Goal: Task Accomplishment & Management: Use online tool/utility

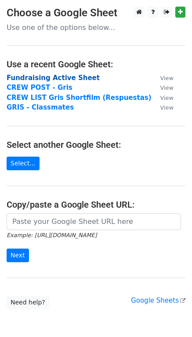
click at [36, 78] on strong "Fundraising Active Sheet" at bounding box center [53, 78] width 93 height 8
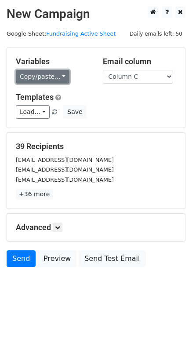
click at [48, 74] on link "Copy/paste..." at bounding box center [43, 77] width 54 height 14
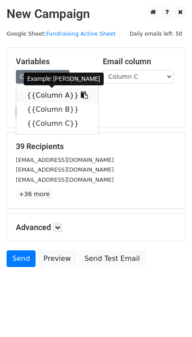
click at [42, 98] on link "{{Column A}}" at bounding box center [57, 95] width 82 height 14
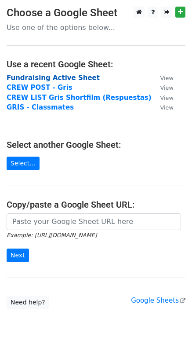
click at [75, 77] on strong "Fundraising Active Sheet" at bounding box center [53, 78] width 93 height 8
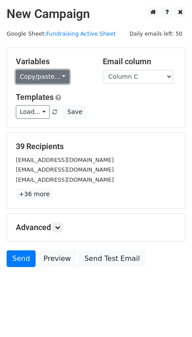
click at [46, 74] on link "Copy/paste..." at bounding box center [43, 77] width 54 height 14
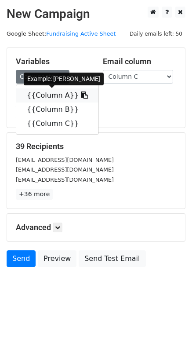
click at [48, 92] on link "{{Column A}}" at bounding box center [57, 95] width 82 height 14
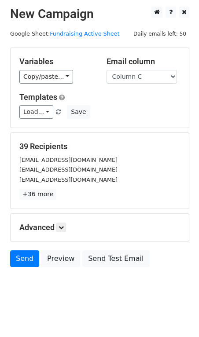
scroll to position [5, 0]
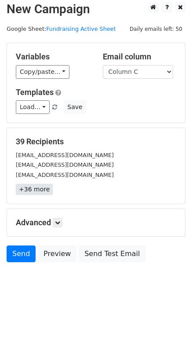
click at [38, 188] on link "+36 more" at bounding box center [34, 189] width 37 height 11
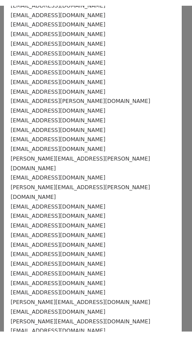
scroll to position [0, 0]
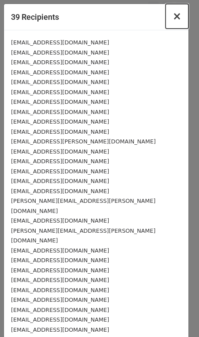
click at [172, 15] on span "×" at bounding box center [176, 16] width 9 height 12
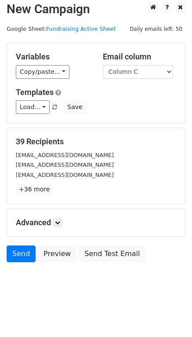
click at [58, 217] on div "Advanced Tracking Track Opens UTM Codes Track Clicks Filters Only include sprea…" at bounding box center [96, 222] width 178 height 27
click at [58, 222] on icon at bounding box center [57, 222] width 5 height 5
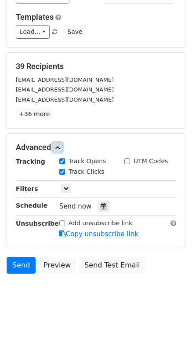
scroll to position [91, 0]
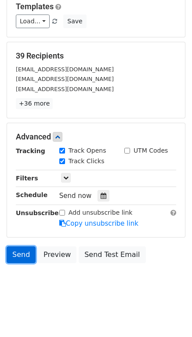
click at [18, 252] on link "Send" at bounding box center [21, 254] width 29 height 17
